Goal: Transaction & Acquisition: Purchase product/service

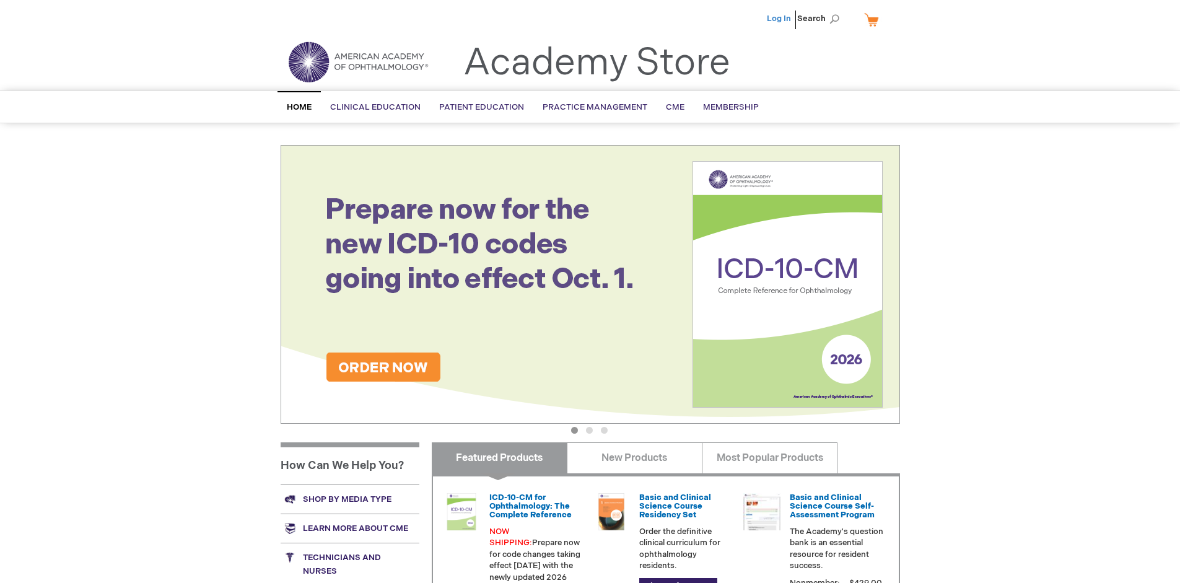
click at [780, 19] on link "Log In" at bounding box center [779, 19] width 24 height 10
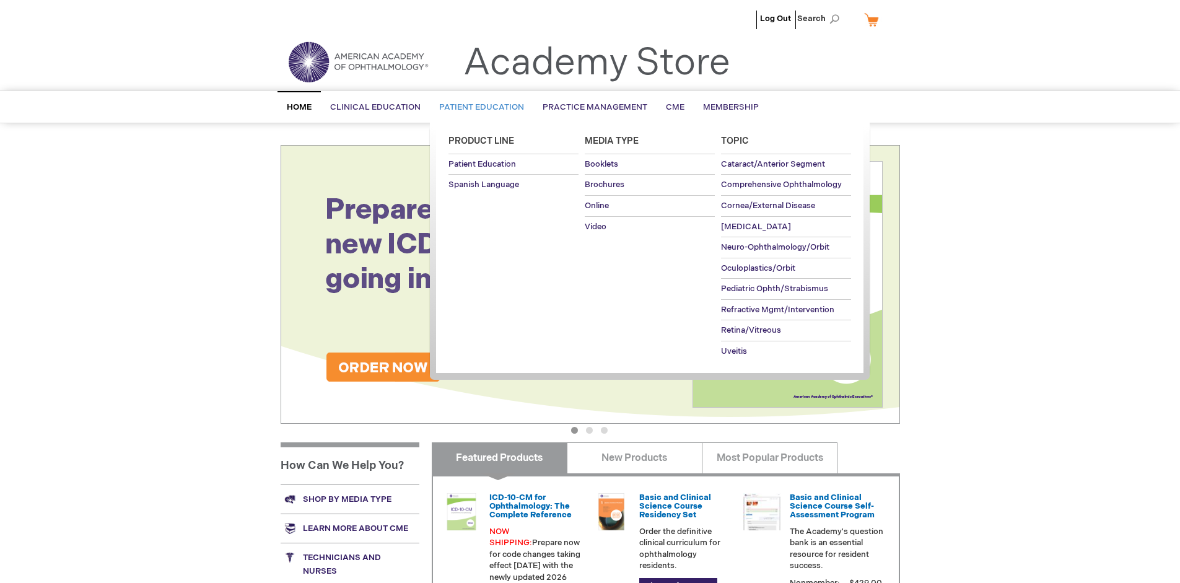
click at [478, 107] on span "Patient Education" at bounding box center [481, 107] width 85 height 10
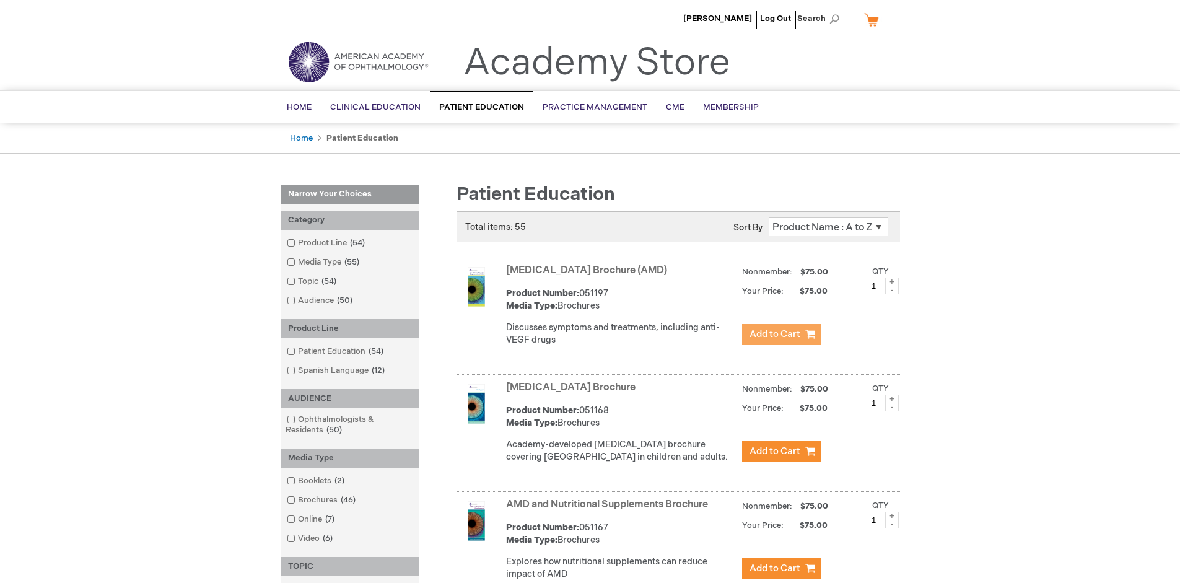
click at [781, 334] on span "Add to Cart" at bounding box center [774, 334] width 51 height 12
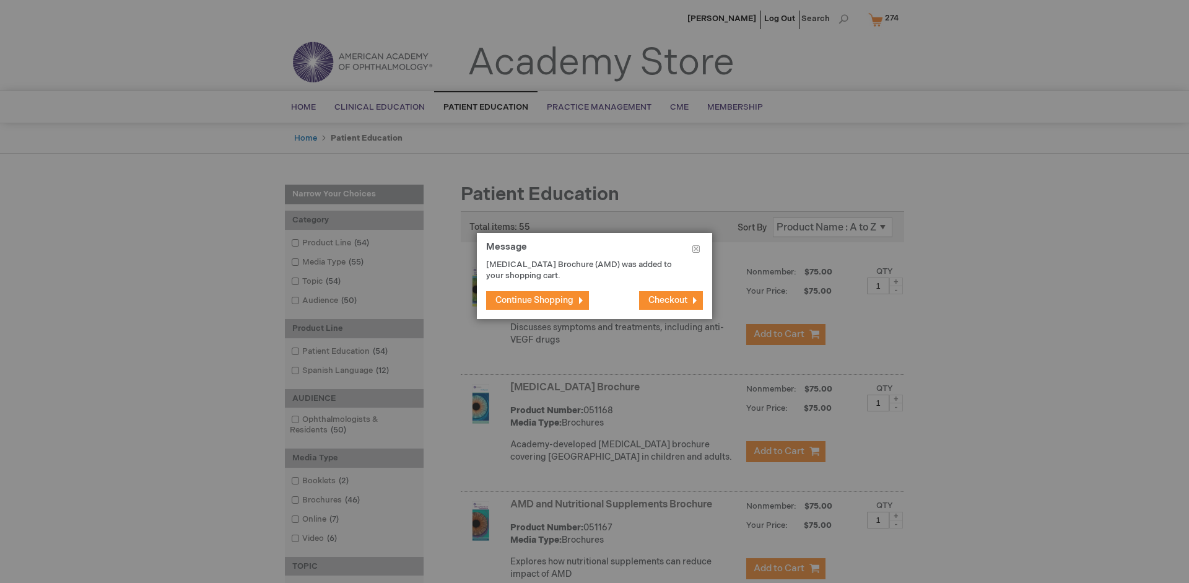
click at [534, 300] on span "Continue Shopping" at bounding box center [534, 300] width 78 height 11
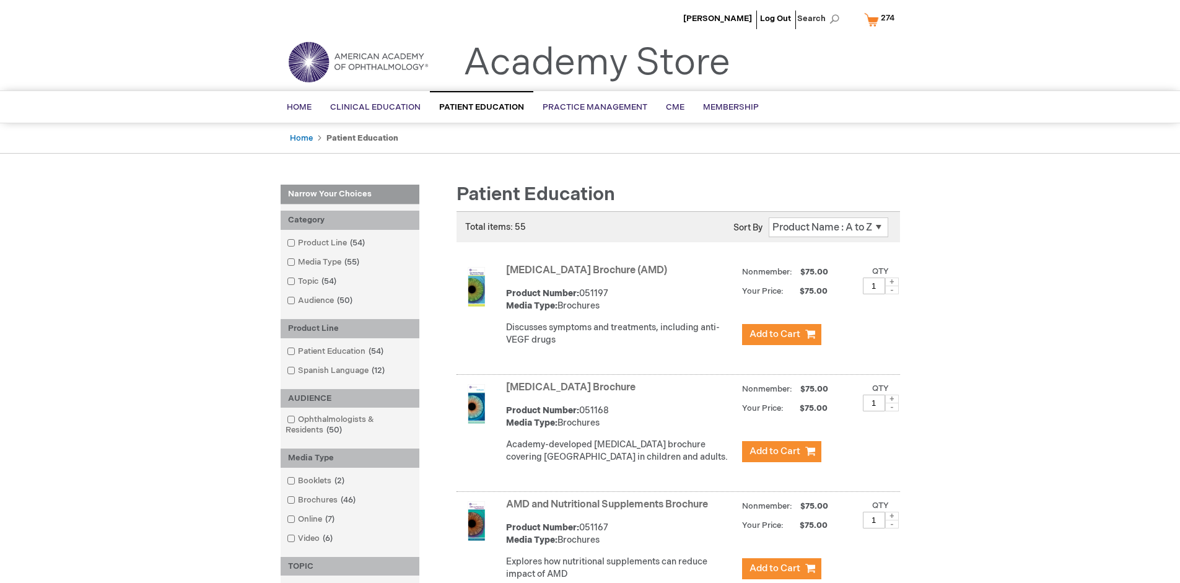
click at [609, 510] on link "AMD and Nutritional Supplements Brochure" at bounding box center [607, 505] width 202 height 12
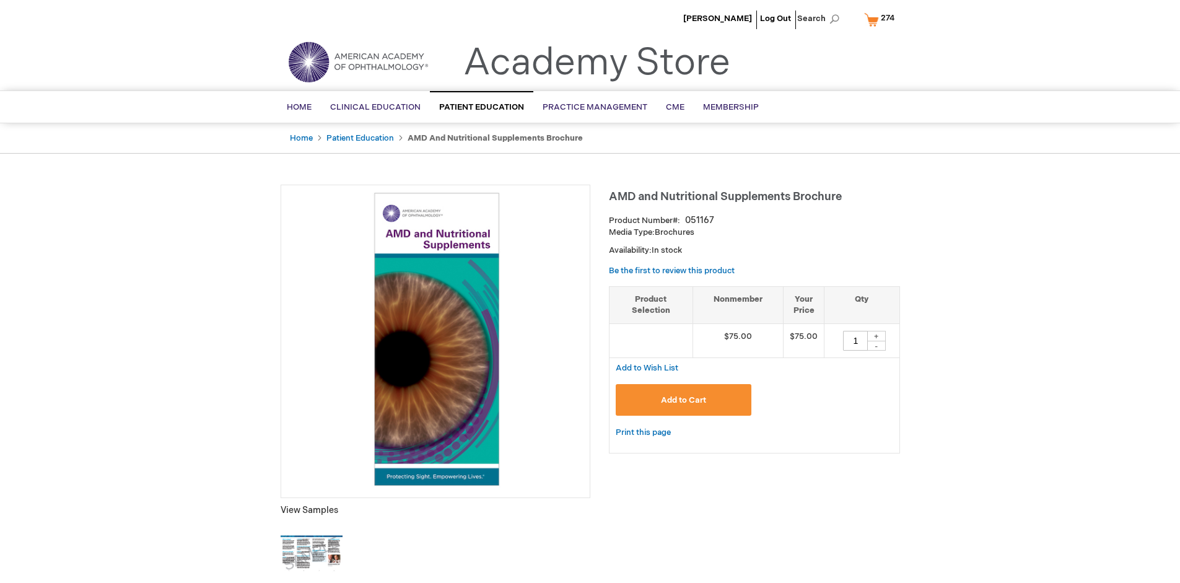
type input "1"
click at [683, 399] on span "Add to Cart" at bounding box center [683, 400] width 45 height 10
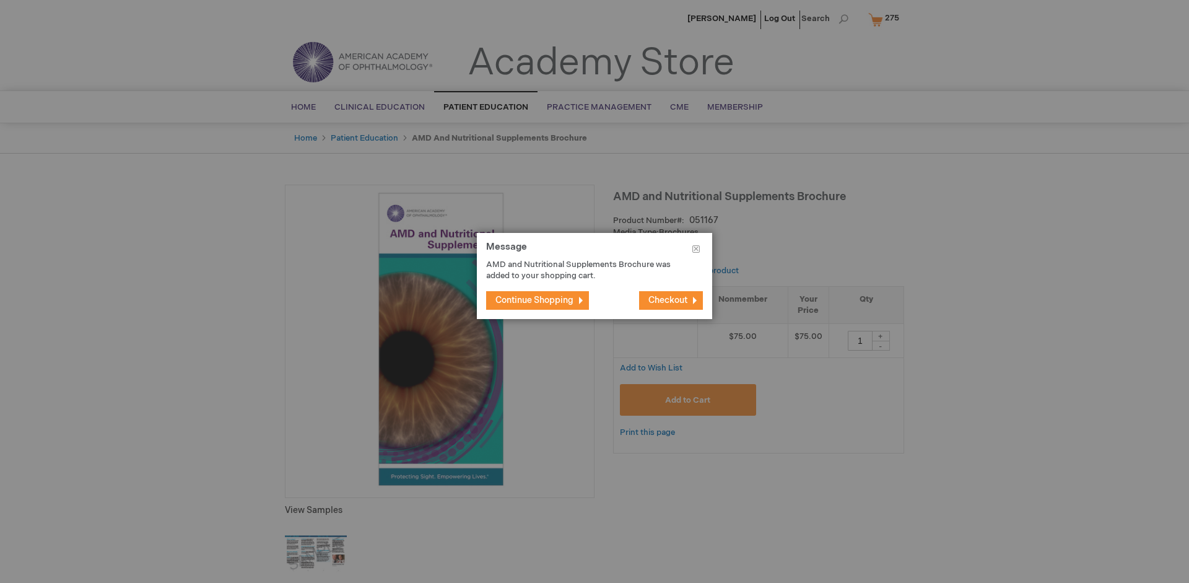
click at [534, 300] on span "Continue Shopping" at bounding box center [534, 300] width 78 height 11
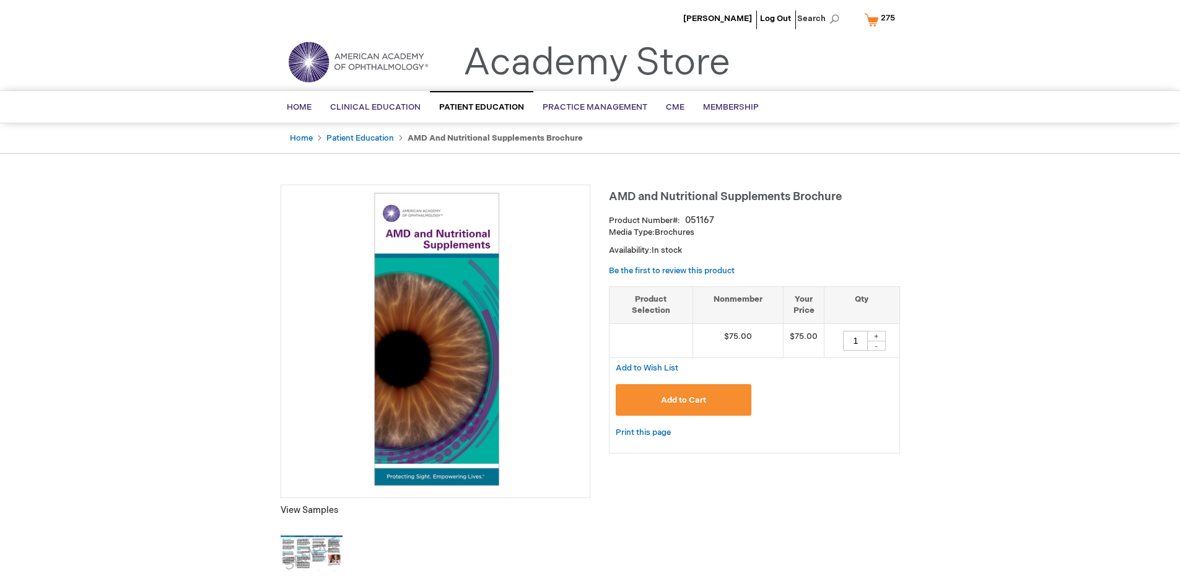
click at [881, 19] on span "275" at bounding box center [888, 18] width 14 height 10
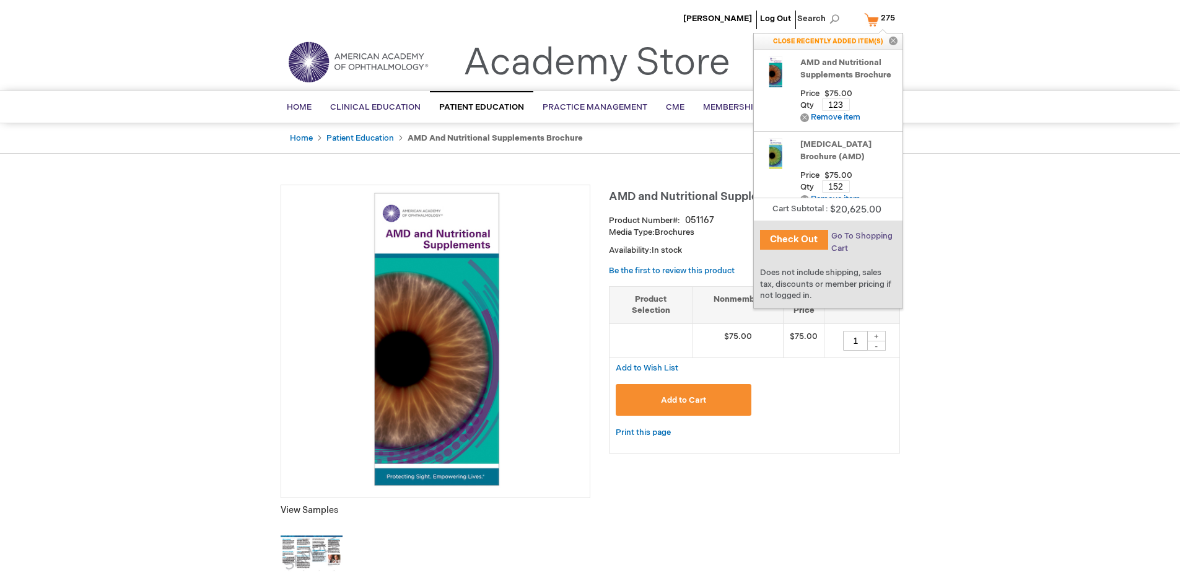
click at [860, 236] on span "Go To Shopping Cart" at bounding box center [861, 242] width 61 height 22
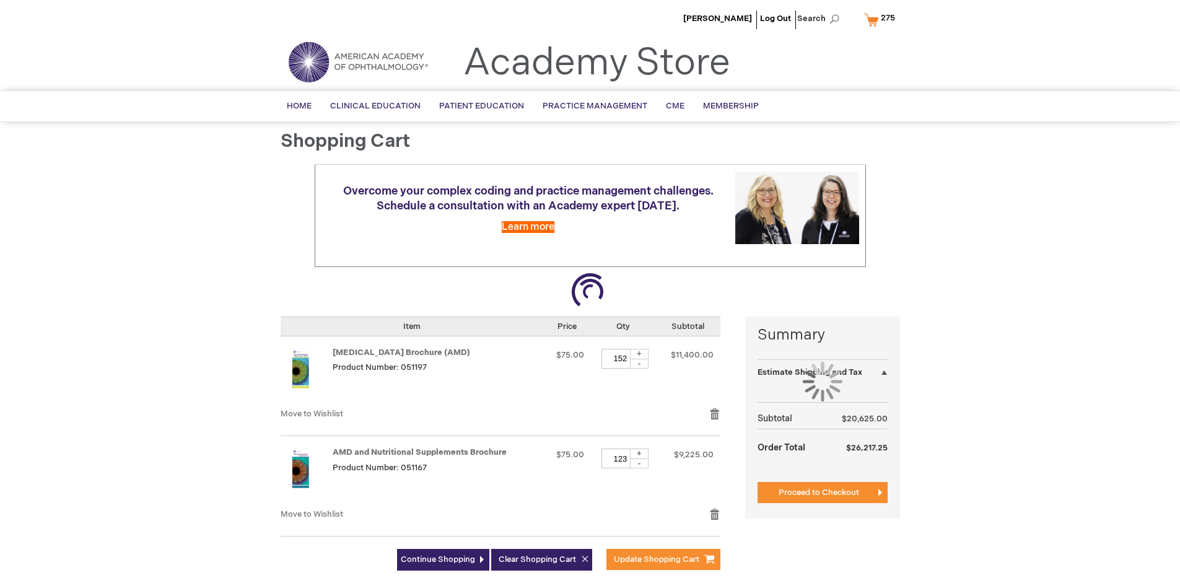
select select "US"
select select "41"
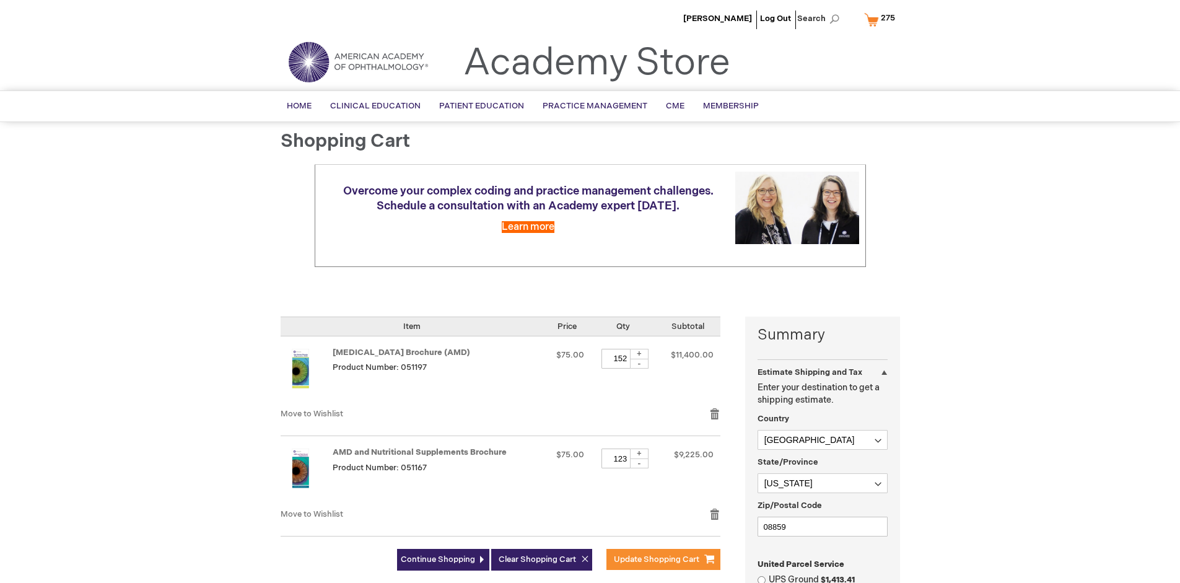
scroll to position [281, 0]
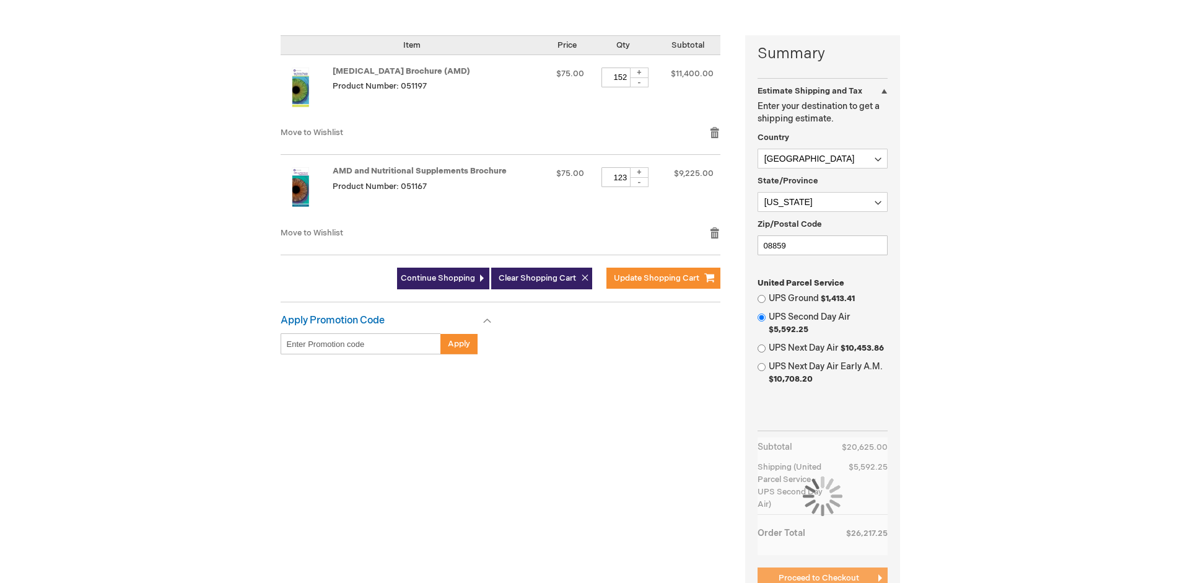
click at [818, 578] on span "Proceed to Checkout" at bounding box center [818, 578] width 81 height 10
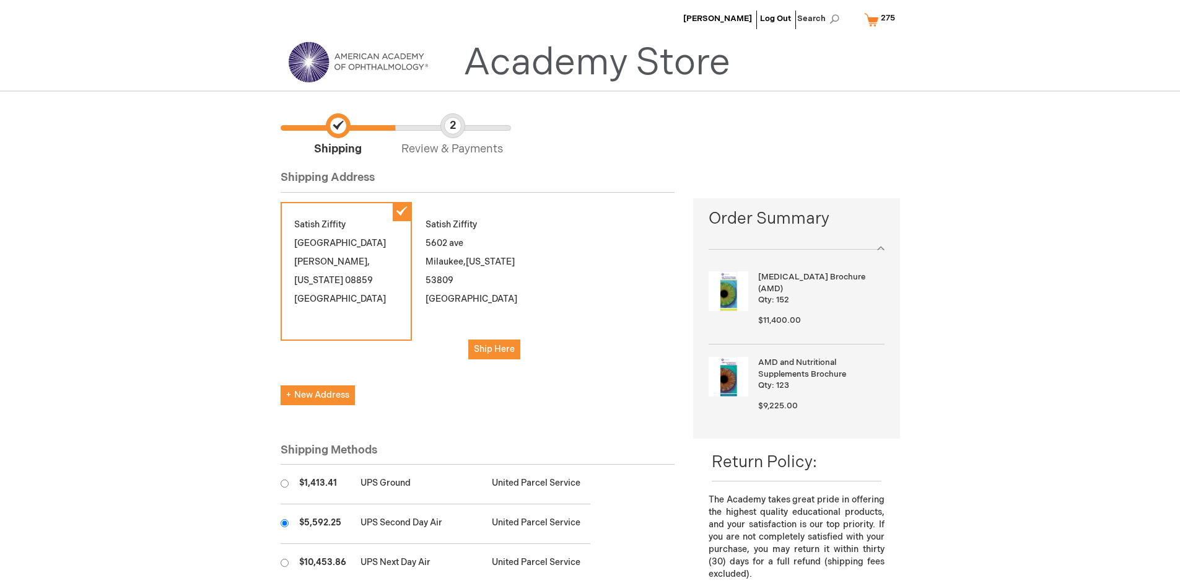
click at [284, 523] on input "radio" at bounding box center [285, 523] width 8 height 8
